Goal: Information Seeking & Learning: Learn about a topic

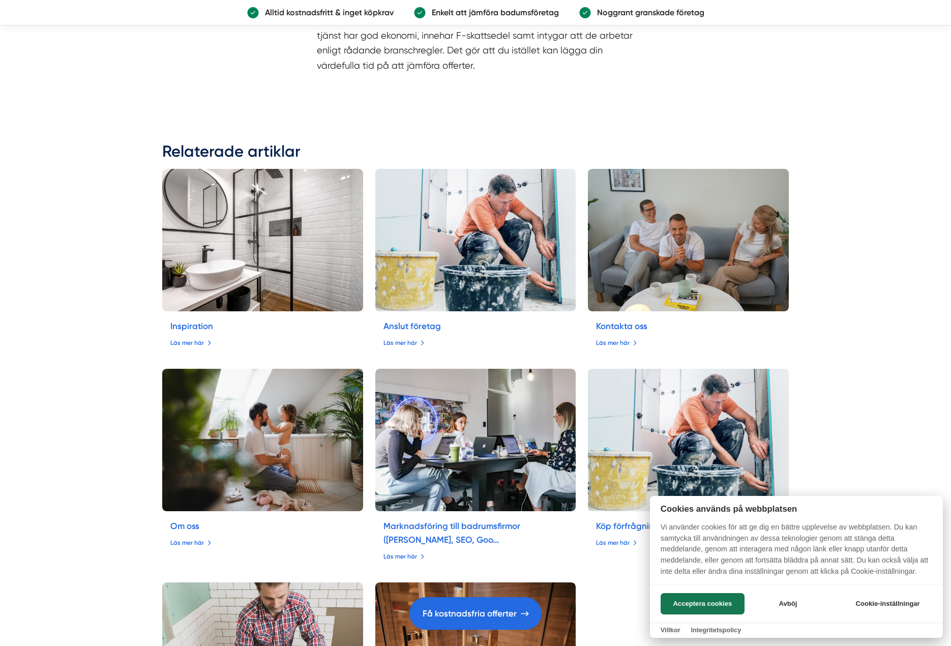
scroll to position [2186, 0]
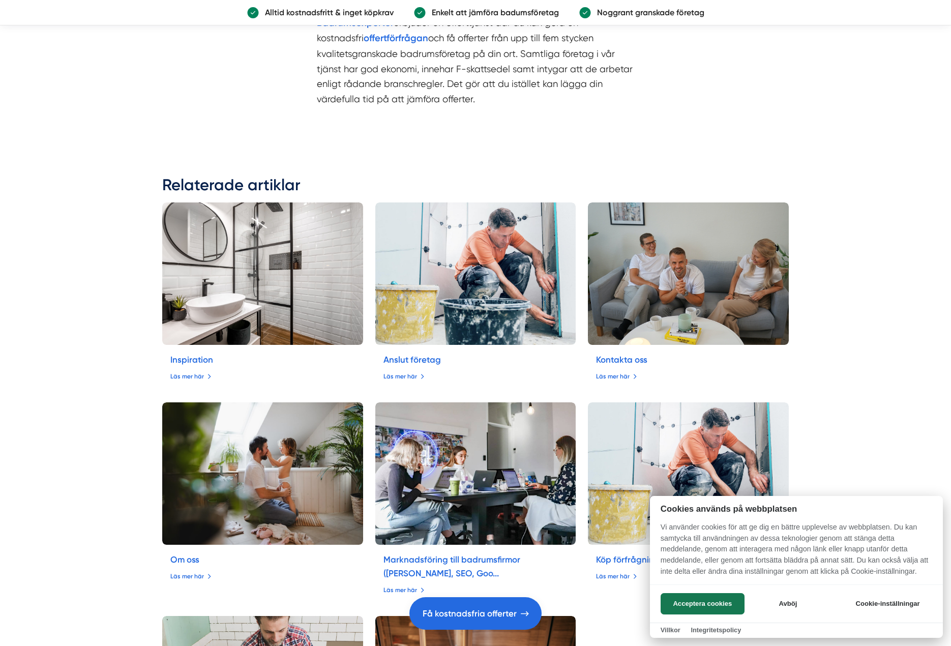
click at [322, 252] on div at bounding box center [475, 323] width 951 height 646
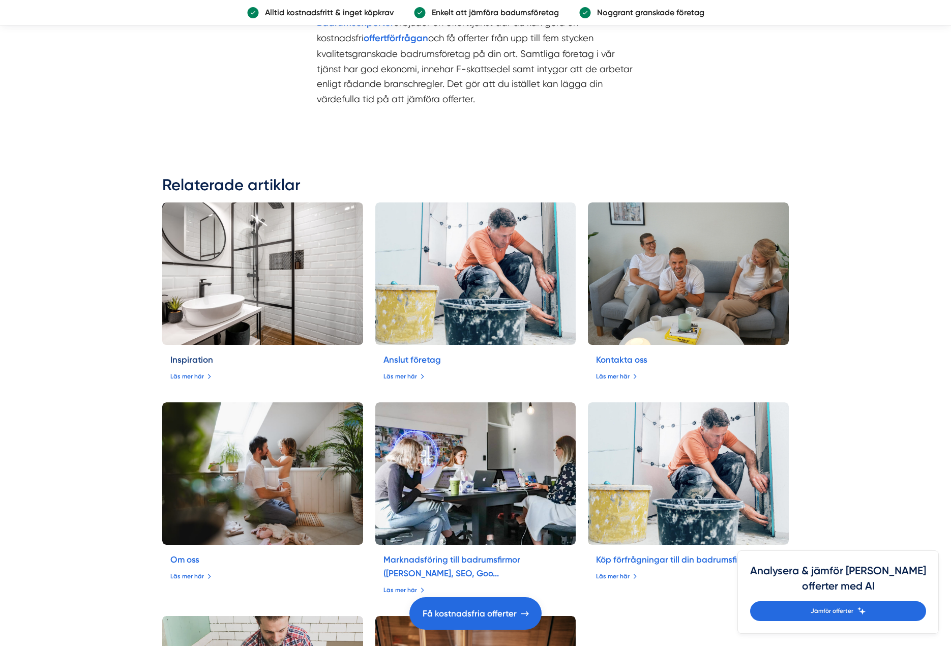
click at [193, 354] on link "Inspiration" at bounding box center [191, 359] width 43 height 10
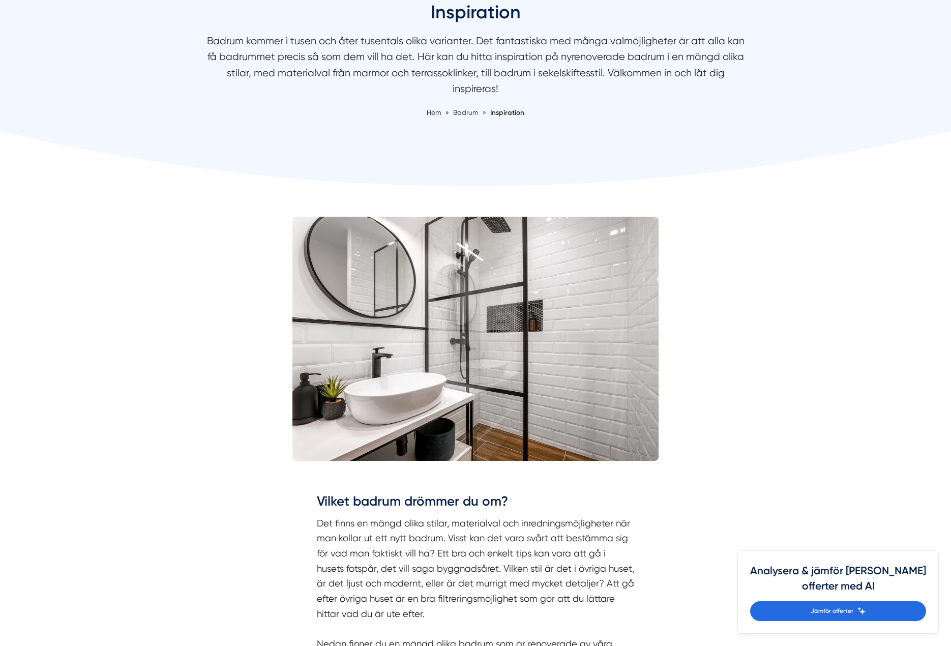
scroll to position [102, 0]
